Goal: Information Seeking & Learning: Compare options

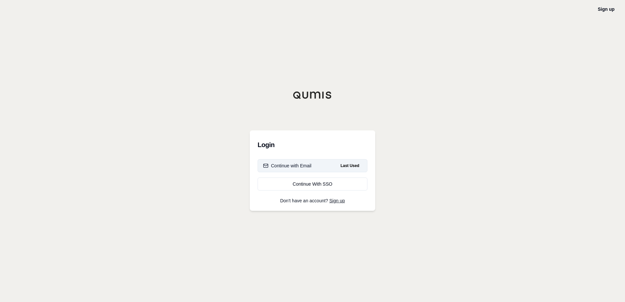
click at [326, 164] on button "Continue with Email Last Used" at bounding box center [313, 165] width 110 height 13
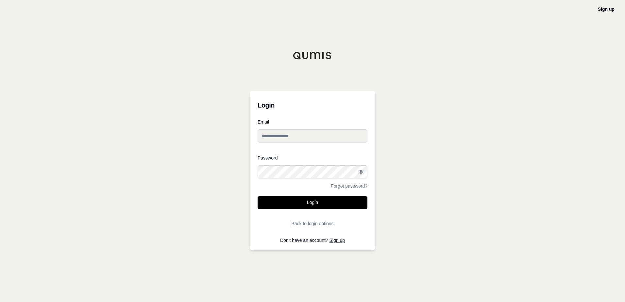
type input "**********"
click at [312, 203] on button "Login" at bounding box center [313, 202] width 110 height 13
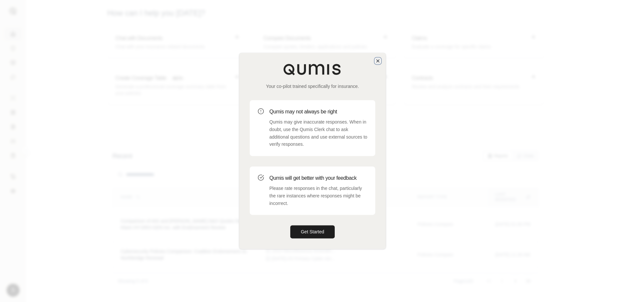
click at [379, 60] on icon "button" at bounding box center [377, 60] width 5 height 5
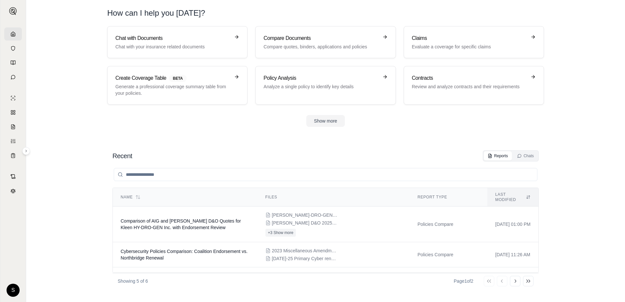
click at [58, 112] on section "Chat with Documents Chat with your insurance related documents Compare Document…" at bounding box center [326, 81] width 594 height 111
click at [83, 148] on section "Recent Reports Chats Name Files Report Type Last modified Comparison of AIG and…" at bounding box center [326, 219] width 594 height 165
click at [310, 41] on h3 "Compare Documents" at bounding box center [321, 38] width 115 height 8
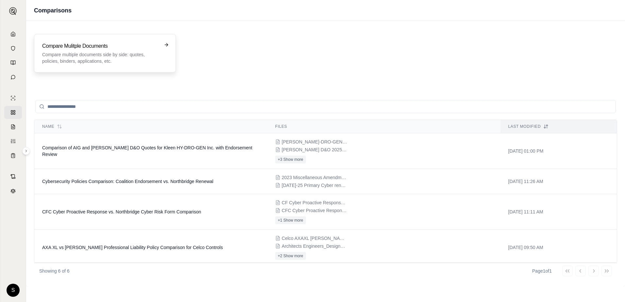
click at [112, 54] on p "Compare multiple documents side by side: quotes, policies, binders, application…" at bounding box center [100, 57] width 116 height 13
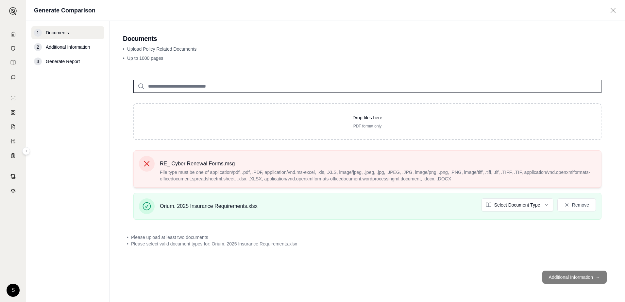
click at [145, 164] on icon at bounding box center [146, 163] width 9 height 9
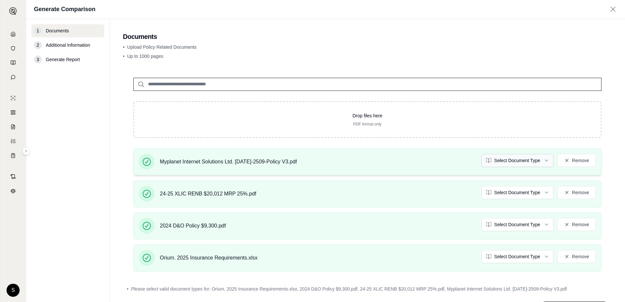
click at [541, 160] on html "S Generate Comparison 1 Documents 2 Additional Information 3 Generate Report Do…" at bounding box center [312, 151] width 625 height 302
click at [572, 193] on button "Remove" at bounding box center [576, 192] width 39 height 13
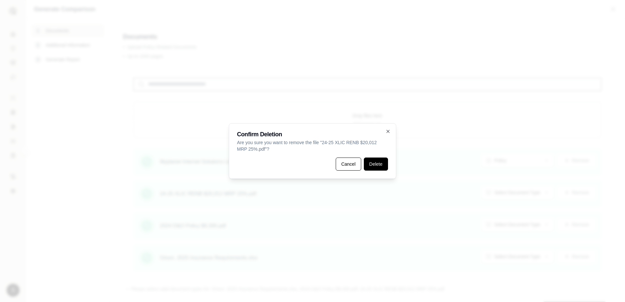
click at [374, 167] on button "Delete" at bounding box center [376, 164] width 24 height 13
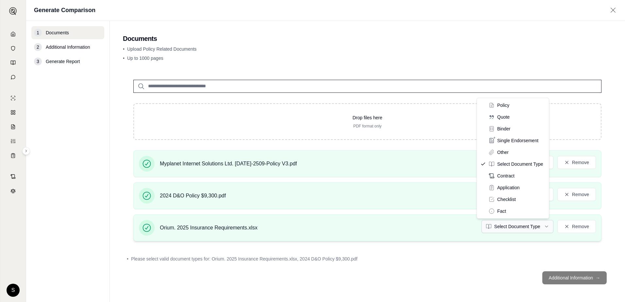
click at [538, 226] on html "S Generate Comparison 1 Documents 2 Additional Information 3 Generate Report Do…" at bounding box center [312, 151] width 625 height 302
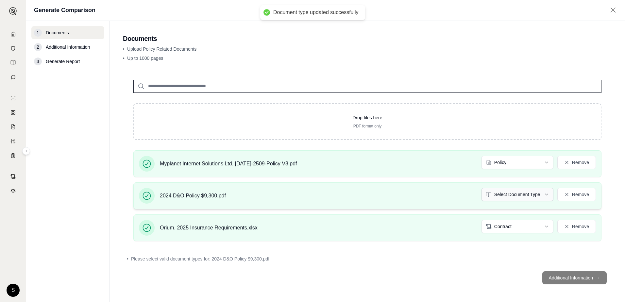
click at [539, 195] on html "Document type updated successfully S Generate Comparison 1 Documents 2 Addition…" at bounding box center [312, 151] width 625 height 302
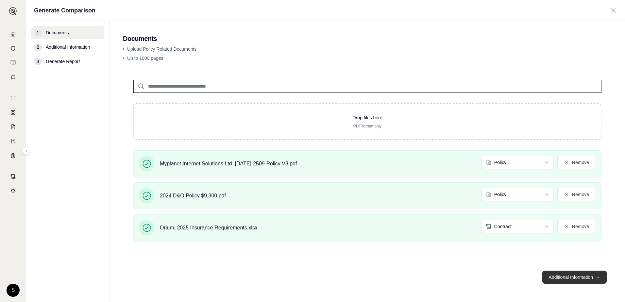
click at [574, 278] on button "Additional Information →" at bounding box center [574, 277] width 64 height 13
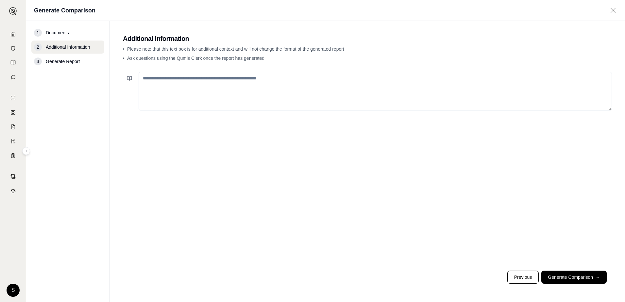
click at [174, 84] on textarea at bounding box center [375, 91] width 473 height 39
type textarea "*"
type textarea "**********"
click at [575, 276] on button "Generate Comparison →" at bounding box center [573, 277] width 65 height 13
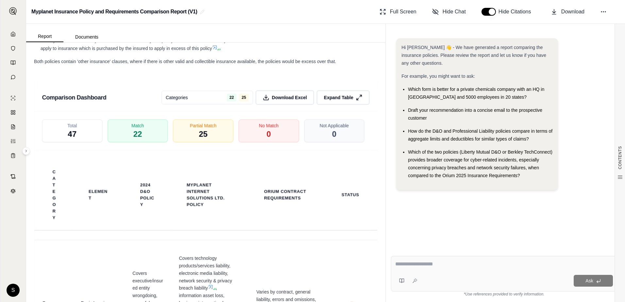
scroll to position [1502, 0]
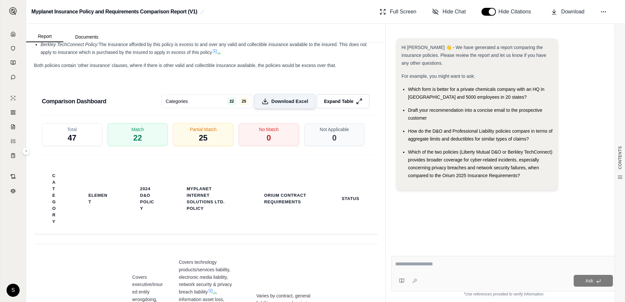
click at [271, 105] on span "Download Excel" at bounding box center [289, 101] width 37 height 7
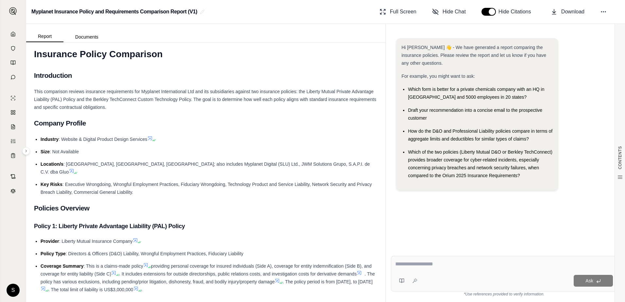
scroll to position [0, 0]
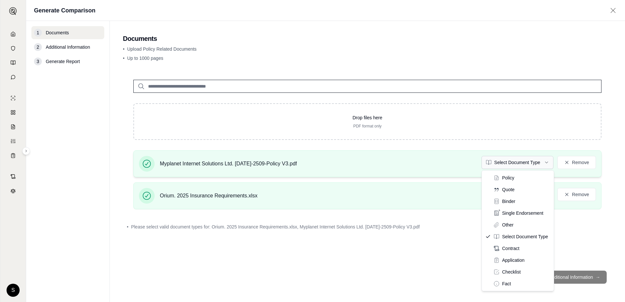
click at [546, 161] on html "S Generate Comparison 1 Documents 2 Additional Information 3 Generate Report Do…" at bounding box center [312, 151] width 625 height 302
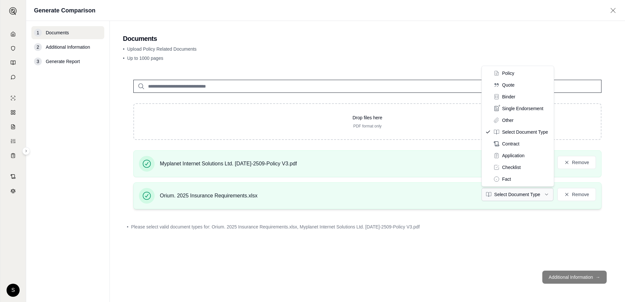
click at [543, 192] on html "S Generate Comparison 1 Documents 2 Additional Information 3 Generate Report Do…" at bounding box center [312, 151] width 625 height 302
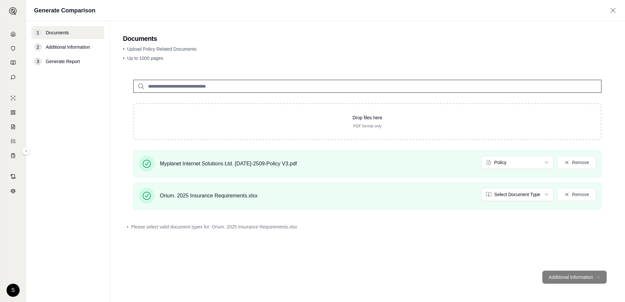
click at [568, 281] on footer "Additional Information →" at bounding box center [367, 277] width 489 height 24
click at [574, 278] on button "Additional Information →" at bounding box center [574, 277] width 64 height 13
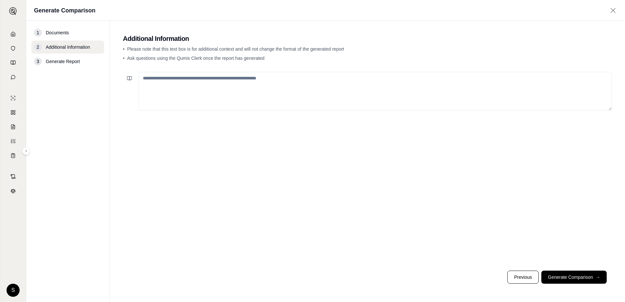
click at [236, 83] on textarea at bounding box center [375, 91] width 473 height 39
type textarea "*"
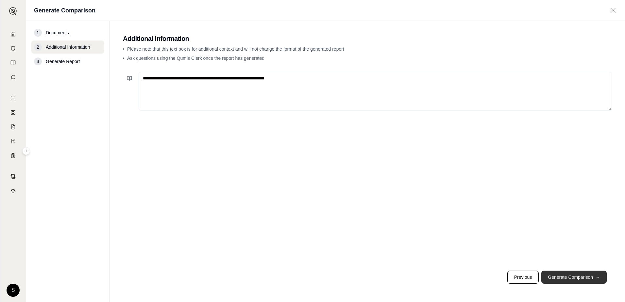
type textarea "**********"
click at [555, 274] on button "Generate Comparison →" at bounding box center [573, 277] width 65 height 13
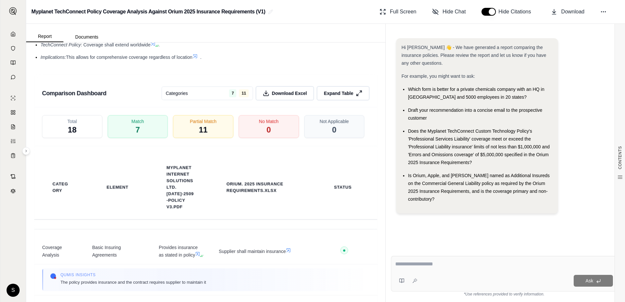
scroll to position [1504, 0]
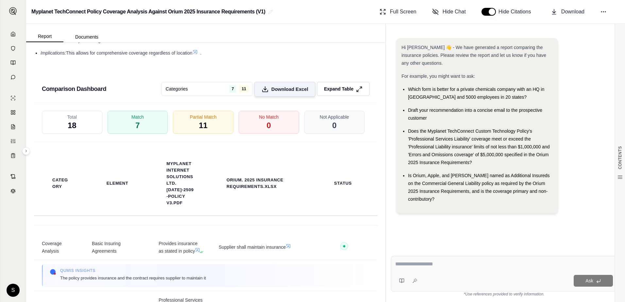
click at [276, 93] on span "Download Excel" at bounding box center [289, 89] width 37 height 7
